Goal: Navigation & Orientation: Find specific page/section

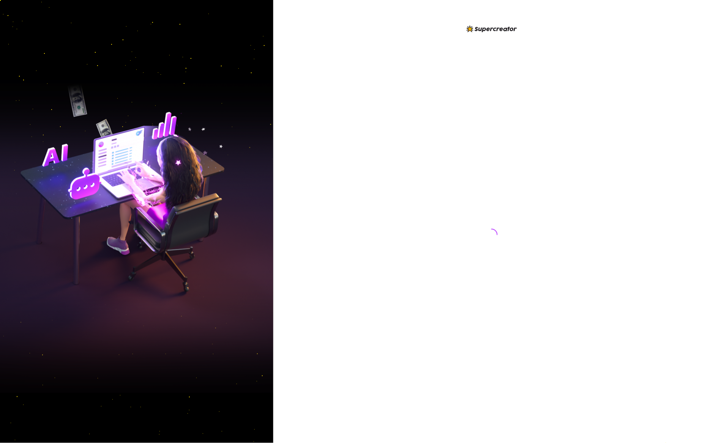
click at [391, 161] on div at bounding box center [491, 221] width 436 height 443
click at [382, 187] on div at bounding box center [491, 221] width 436 height 443
click at [518, 147] on div at bounding box center [491, 227] width 169 height 407
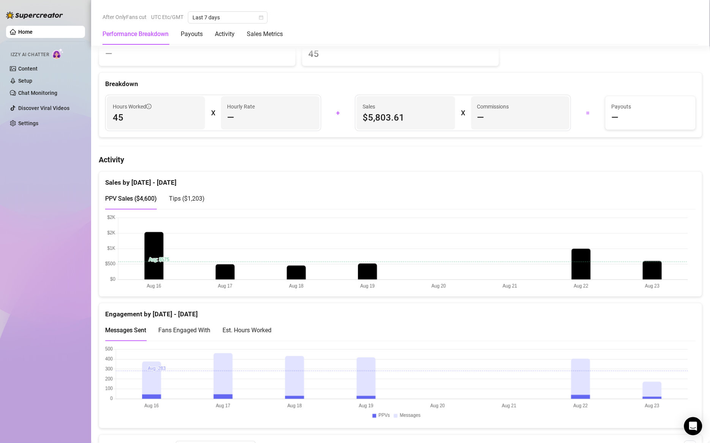
scroll to position [364, 0]
